Goal: Feedback & Contribution: Contribute content

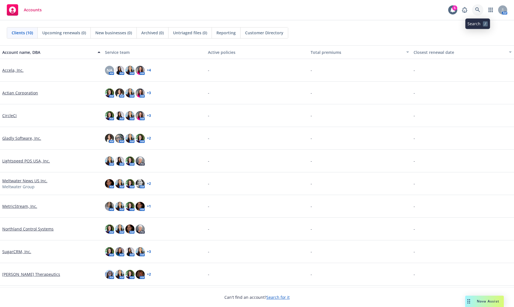
click at [479, 7] on link at bounding box center [477, 9] width 11 height 11
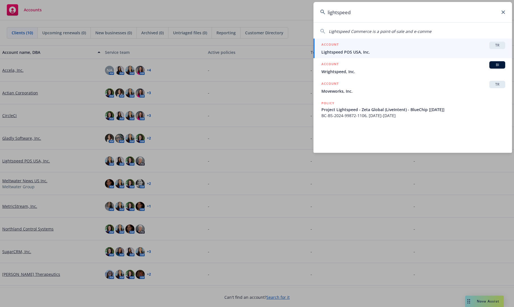
type input "lightspeed"
click at [397, 47] on div "ACCOUNT TR" at bounding box center [413, 45] width 184 height 7
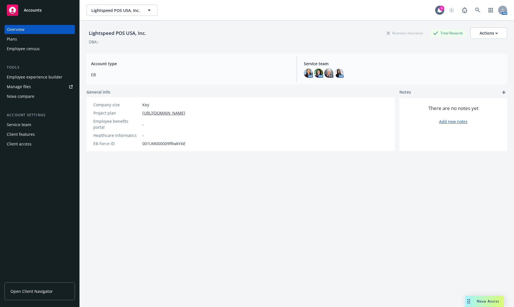
click at [18, 39] on div "Plans" at bounding box center [40, 39] width 66 height 9
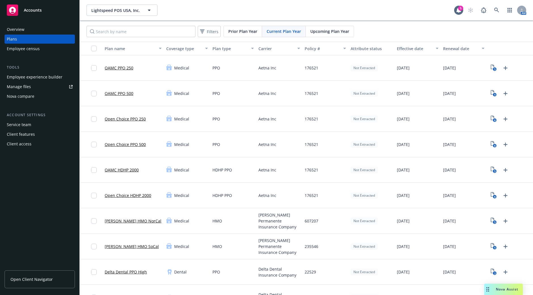
click at [26, 96] on div "Nova compare" at bounding box center [21, 96] width 28 height 9
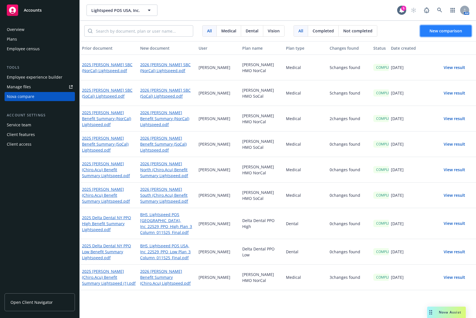
click at [450, 29] on span "New comparison" at bounding box center [445, 30] width 33 height 5
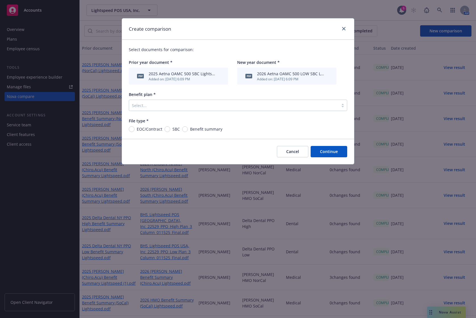
click at [231, 106] on div at bounding box center [234, 105] width 204 height 7
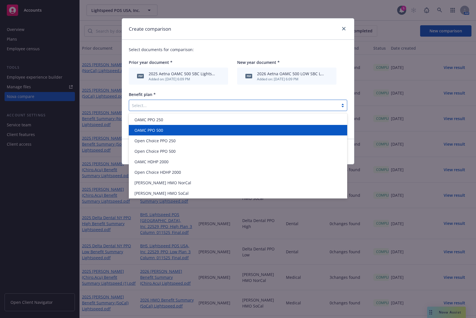
click at [162, 132] on span "OAMC PPO 500" at bounding box center [148, 130] width 29 height 6
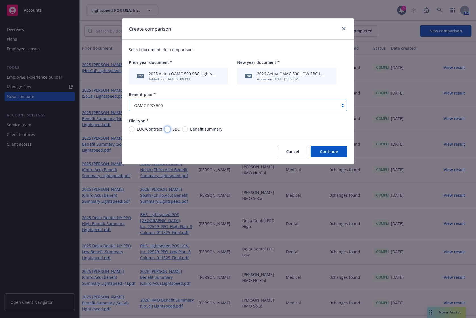
click at [165, 129] on input "SBC" at bounding box center [168, 129] width 6 height 6
radio input "true"
click at [326, 150] on button "Continue" at bounding box center [329, 151] width 37 height 11
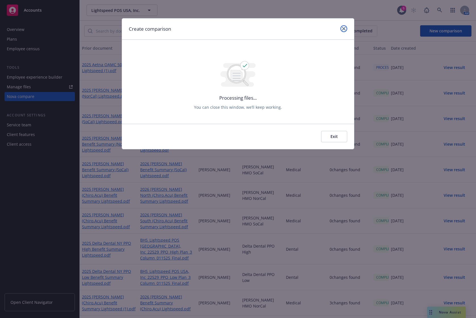
click at [344, 28] on icon "close" at bounding box center [343, 28] width 3 height 3
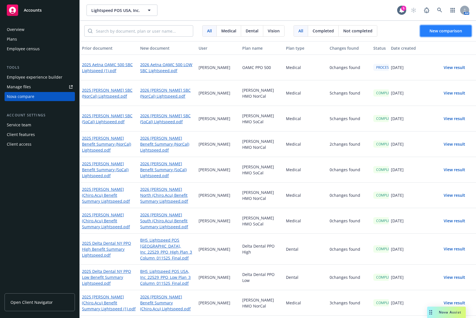
click at [452, 29] on span "New comparison" at bounding box center [445, 30] width 33 height 5
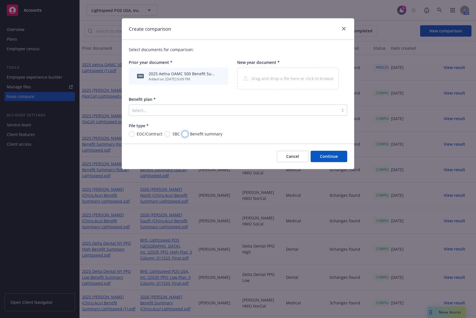
click at [182, 132] on input "Benefit summary" at bounding box center [185, 134] width 6 height 6
radio input "true"
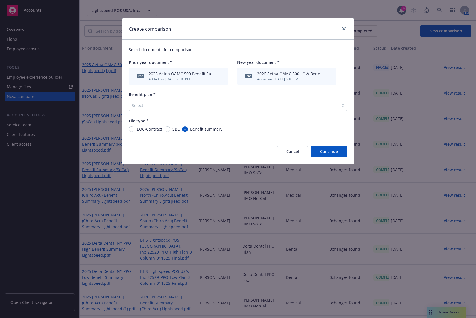
click at [193, 107] on div at bounding box center [234, 105] width 204 height 7
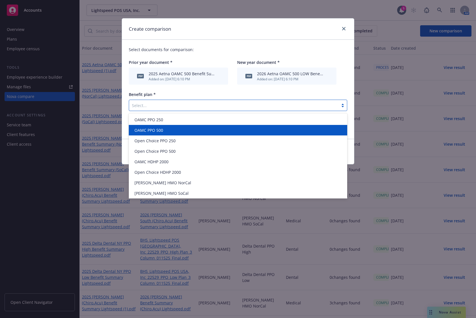
click at [166, 128] on div "OAMC PPO 500" at bounding box center [238, 130] width 212 height 6
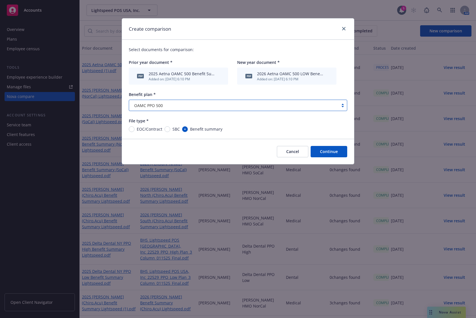
click at [328, 152] on button "Continue" at bounding box center [329, 151] width 37 height 11
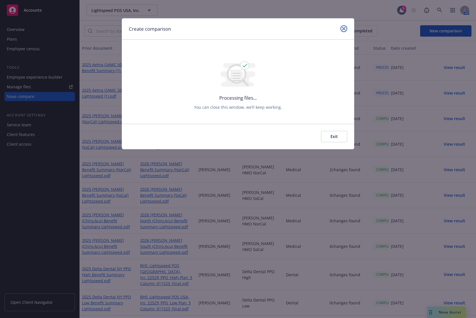
click at [343, 28] on icon "close" at bounding box center [343, 28] width 3 height 3
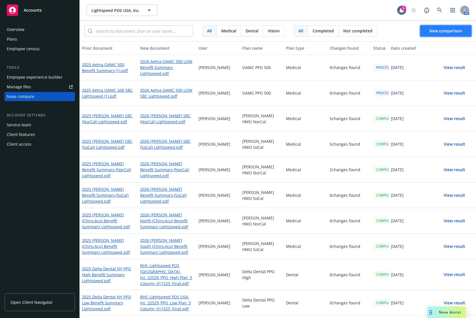
click at [437, 31] on span "New comparison" at bounding box center [445, 30] width 33 height 5
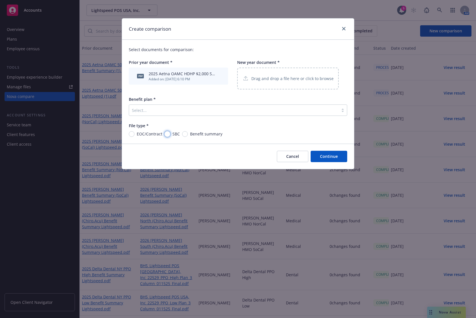
click at [169, 133] on input "SBC" at bounding box center [168, 134] width 6 height 6
radio input "true"
click at [182, 105] on div "Select..." at bounding box center [238, 109] width 218 height 11
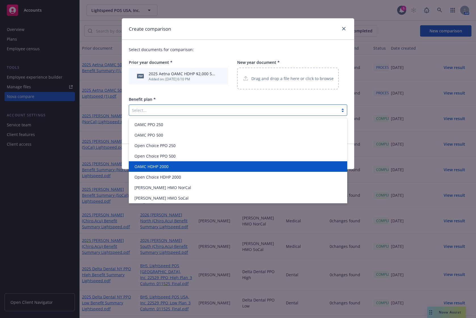
click at [171, 165] on div "OAMC HDHP 2000" at bounding box center [238, 166] width 212 height 6
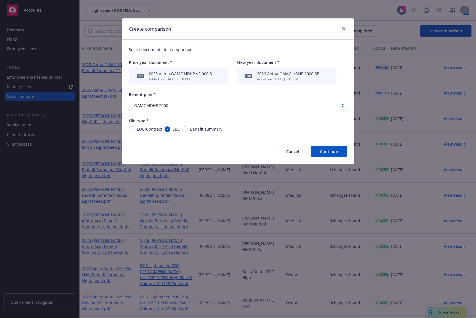
click at [326, 153] on button "Continue" at bounding box center [329, 151] width 37 height 11
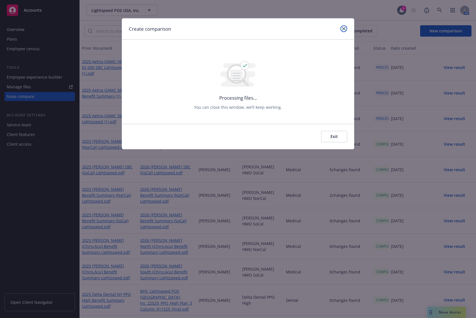
click at [343, 30] on icon "close" at bounding box center [343, 28] width 3 height 3
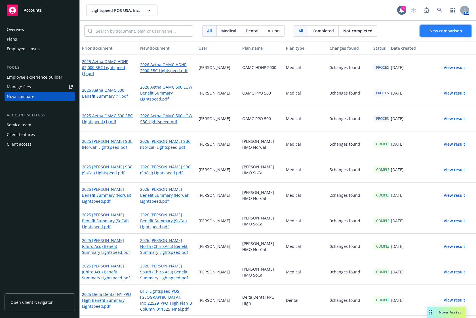
click at [439, 33] on button "New comparison" at bounding box center [445, 30] width 51 height 11
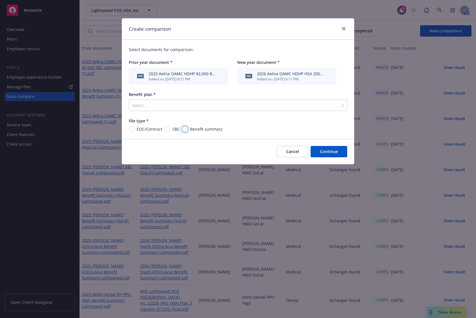
click at [187, 129] on input "Benefit summary" at bounding box center [185, 129] width 6 height 6
radio input "true"
click at [199, 104] on div at bounding box center [234, 105] width 204 height 7
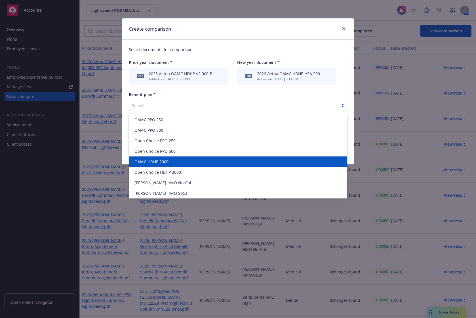
click at [167, 160] on span "OAMC HDHP 2000" at bounding box center [151, 162] width 34 height 6
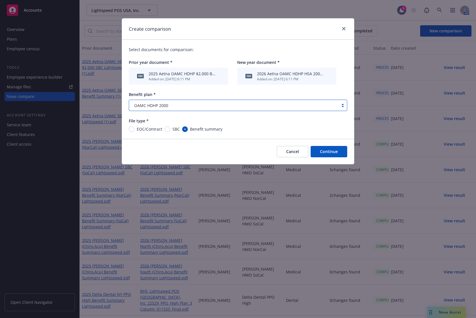
click at [336, 152] on button "Continue" at bounding box center [329, 151] width 37 height 11
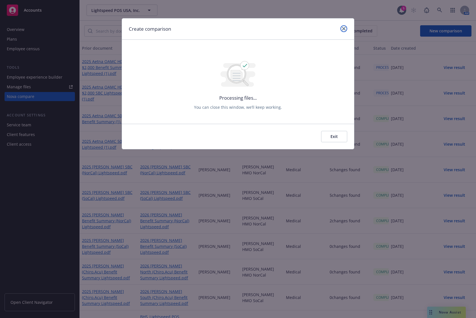
click at [342, 30] on icon "close" at bounding box center [343, 28] width 3 height 3
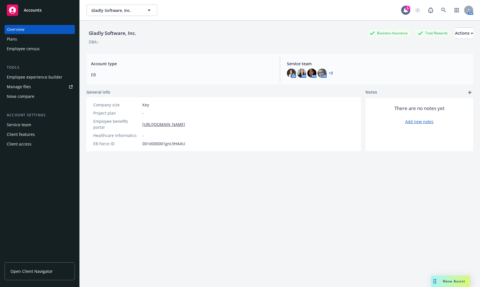
click at [24, 87] on div "Manage files" at bounding box center [19, 86] width 24 height 9
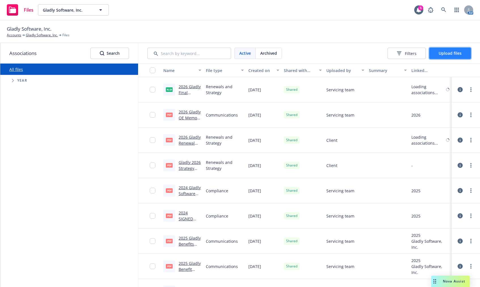
click at [453, 52] on span "Upload files" at bounding box center [450, 52] width 23 height 5
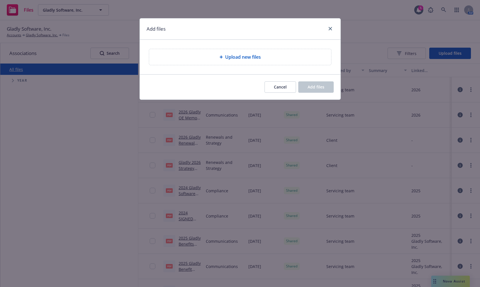
click at [228, 57] on span "Upload new files" at bounding box center [243, 57] width 36 height 7
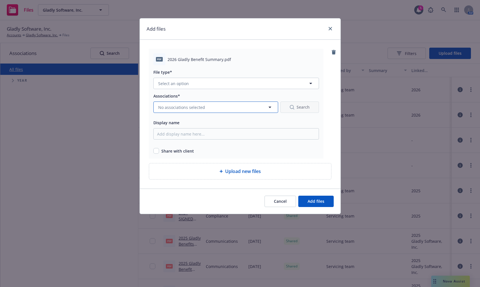
click at [168, 111] on button "No associations selected" at bounding box center [215, 107] width 125 height 11
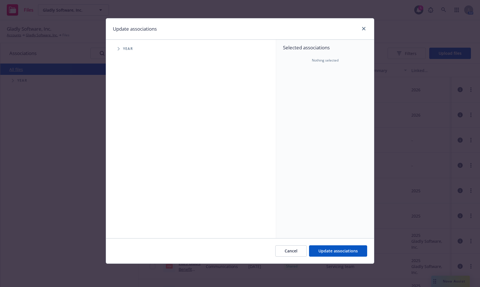
click at [119, 49] on icon "Tree Example" at bounding box center [119, 48] width 2 height 3
click at [135, 140] on input "Tree Example" at bounding box center [133, 140] width 6 height 6
checkbox input "true"
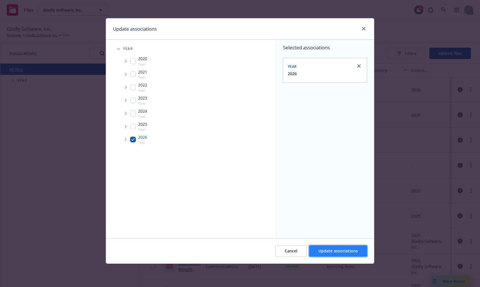
click at [321, 250] on span "Update associations" at bounding box center [338, 250] width 39 height 5
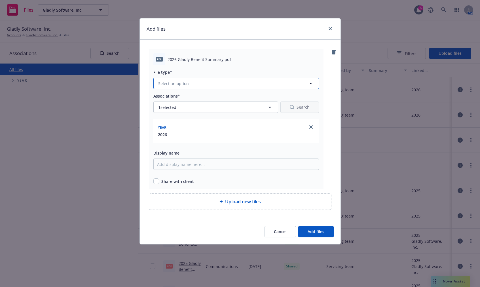
click at [267, 84] on button "Select an option" at bounding box center [236, 83] width 166 height 11
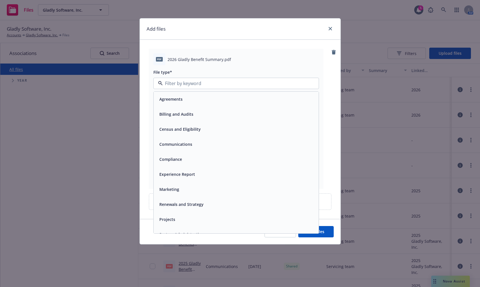
click at [191, 147] on span "Communications" at bounding box center [175, 144] width 33 height 6
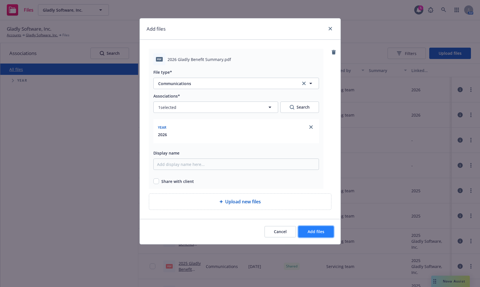
click at [322, 234] on span "Add files" at bounding box center [316, 231] width 17 height 5
